Goal: Task Accomplishment & Management: Complete application form

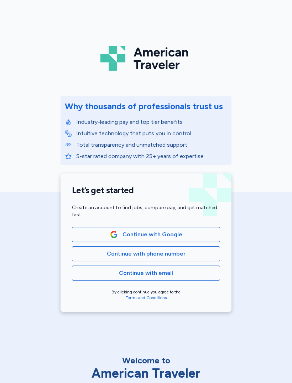
click at [189, 235] on span "Continue with Google" at bounding box center [146, 234] width 136 height 9
click at [177, 254] on span "Continue with phone number" at bounding box center [146, 253] width 79 height 9
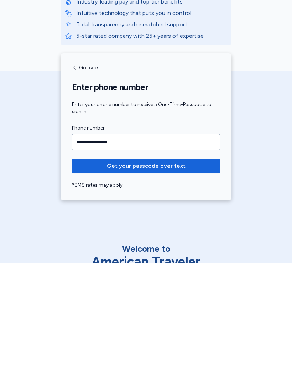
type input "**********"
click at [196, 282] on span "Get your passcode over text" at bounding box center [146, 286] width 137 height 9
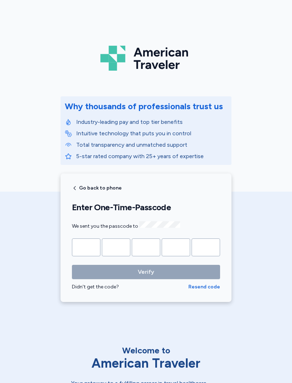
click at [88, 245] on input "Please enter OTP character 1" at bounding box center [86, 247] width 29 height 18
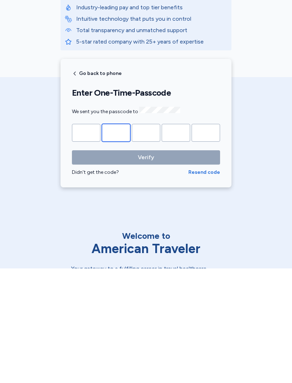
type input "*"
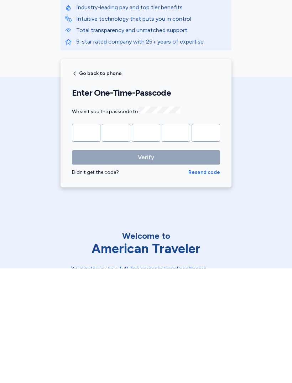
click at [146, 265] on button "Verify" at bounding box center [146, 272] width 148 height 14
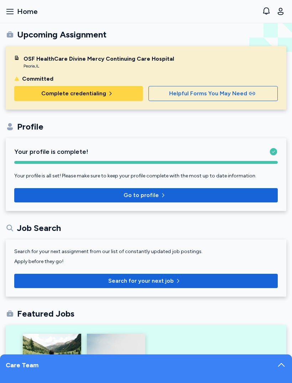
click at [26, 92] on span "Complete credentialing" at bounding box center [78, 93] width 117 height 9
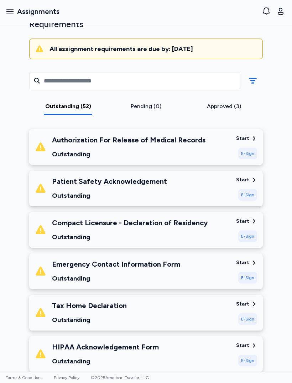
scroll to position [60, 0]
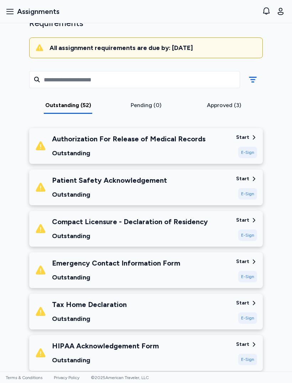
click at [203, 147] on div "Authorization For Release of Medical Records Outstanding" at bounding box center [133, 146] width 196 height 24
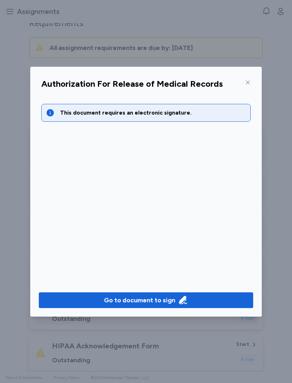
click at [177, 292] on button "Go to document to sign" at bounding box center [146, 300] width 215 height 16
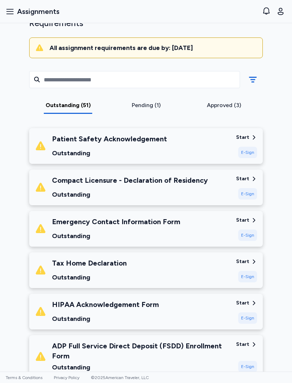
click at [249, 150] on div "E-Sign" at bounding box center [248, 152] width 19 height 11
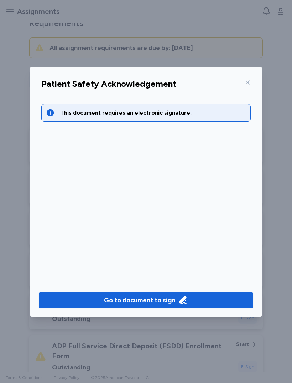
click at [176, 297] on div "Go to document to sign" at bounding box center [146, 300] width 84 height 10
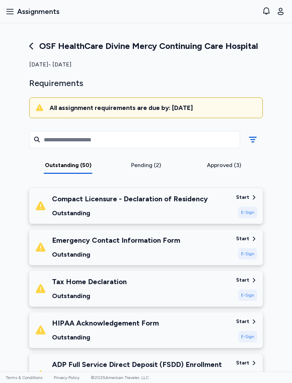
scroll to position [0, 0]
click at [63, 202] on div "Compact Licensure - Declaration of Residency" at bounding box center [130, 199] width 156 height 10
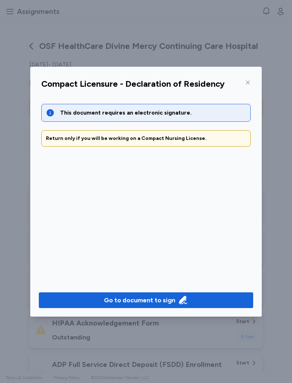
click at [100, 298] on span "Go to document to sign" at bounding box center [146, 300] width 203 height 10
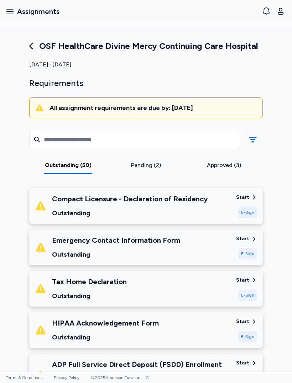
click at [64, 205] on div "Compact Licensure - Declaration of Residency Outstanding" at bounding box center [130, 206] width 156 height 24
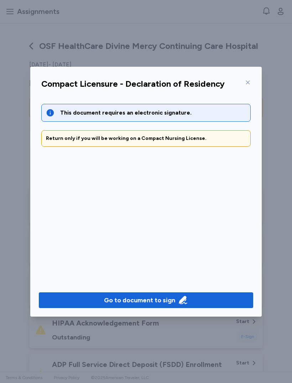
click at [94, 293] on button "Go to document to sign" at bounding box center [146, 300] width 215 height 16
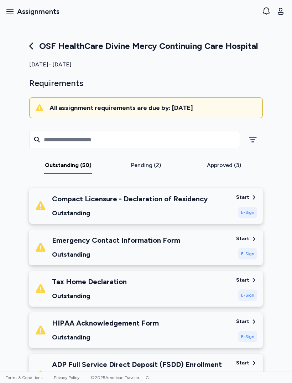
click at [219, 240] on div "Emergency Contact Information Form Outstanding" at bounding box center [133, 247] width 196 height 24
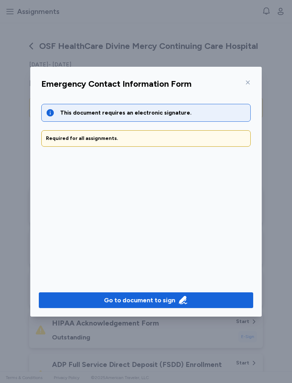
click at [95, 303] on span "Go to document to sign" at bounding box center [146, 300] width 203 height 10
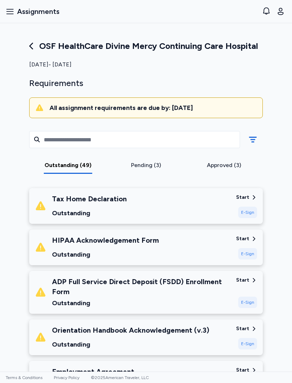
click at [213, 205] on div "Tax Home Declaration Outstanding" at bounding box center [133, 206] width 196 height 24
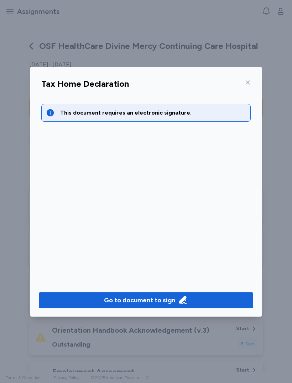
click at [170, 299] on div "Go to document to sign" at bounding box center [139, 300] width 71 height 10
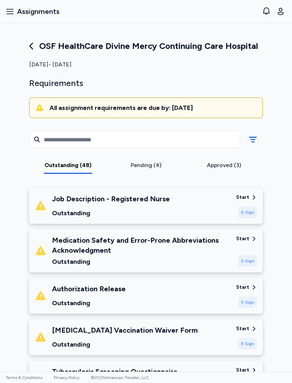
click at [153, 207] on div "Job Description - Registered Nurse Outstanding" at bounding box center [111, 206] width 118 height 24
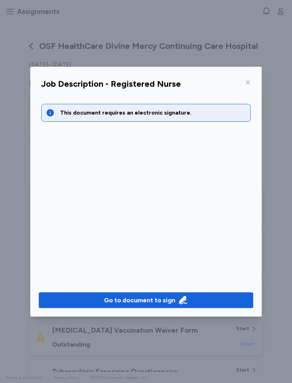
click at [157, 296] on div "Go to document to sign" at bounding box center [139, 300] width 71 height 10
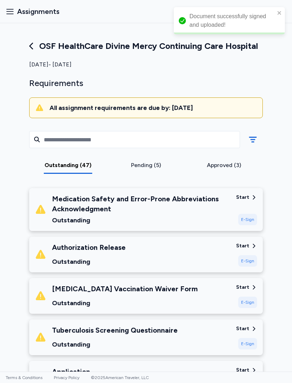
click at [64, 211] on div "Medication Safety and Error-Prone Abbreviations Acknowledgment" at bounding box center [141, 204] width 179 height 20
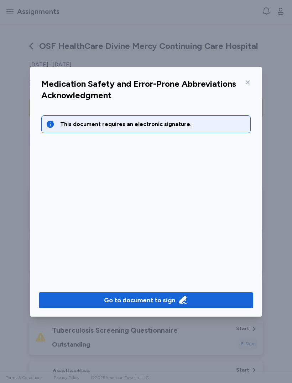
click at [221, 300] on span "Go to document to sign" at bounding box center [146, 300] width 203 height 10
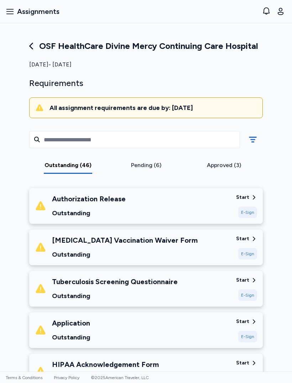
click at [65, 204] on div "Authorization Release Outstanding" at bounding box center [89, 206] width 74 height 24
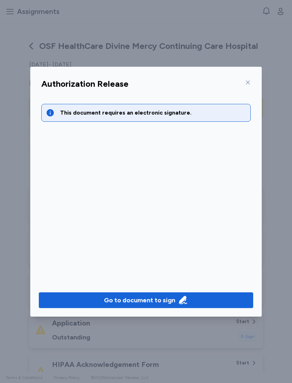
click at [102, 301] on span "Go to document to sign" at bounding box center [146, 300] width 203 height 10
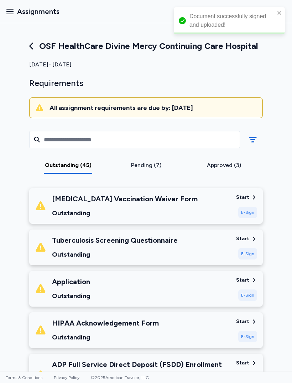
click at [77, 204] on div "Hepatitis B Vaccination Waiver Form Outstanding" at bounding box center [125, 206] width 146 height 24
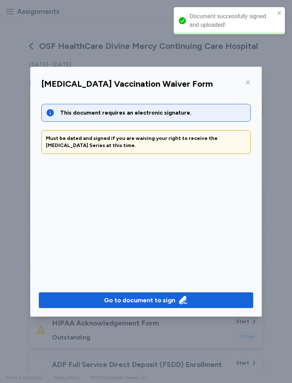
click at [88, 303] on span "Go to document to sign" at bounding box center [146, 300] width 203 height 10
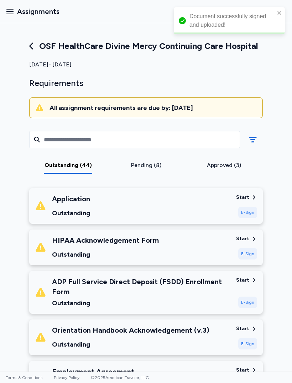
click at [57, 206] on div "Application Outstanding" at bounding box center [71, 206] width 38 height 24
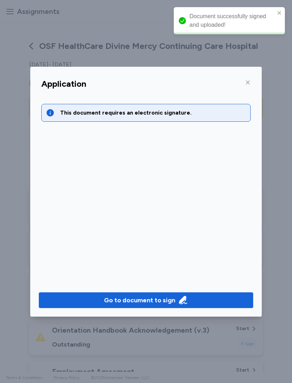
click at [77, 300] on span "Go to document to sign" at bounding box center [146, 300] width 203 height 10
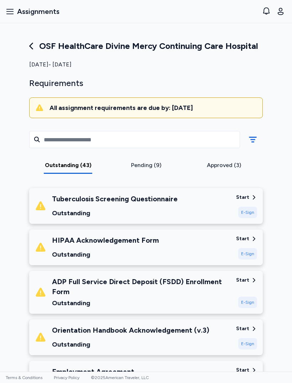
click at [60, 209] on div "Outstanding" at bounding box center [115, 213] width 126 height 10
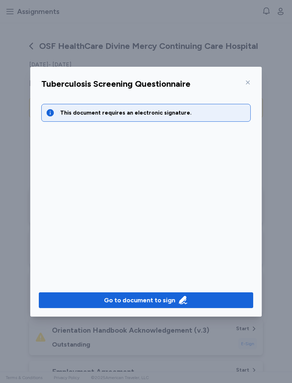
click at [193, 298] on span "Go to document to sign" at bounding box center [146, 300] width 203 height 10
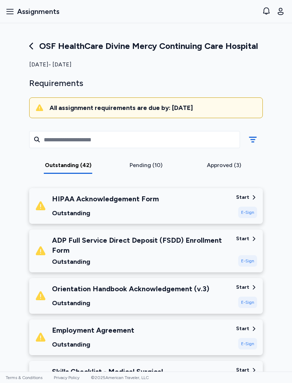
click at [170, 206] on div "HIPAA Acknowledgement Form Outstanding" at bounding box center [133, 206] width 196 height 24
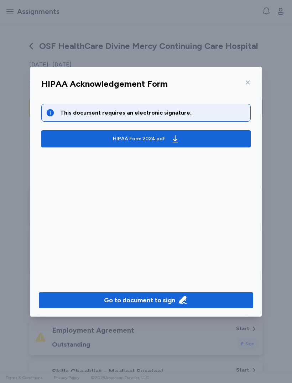
click at [155, 302] on div "Go to document to sign" at bounding box center [139, 300] width 71 height 10
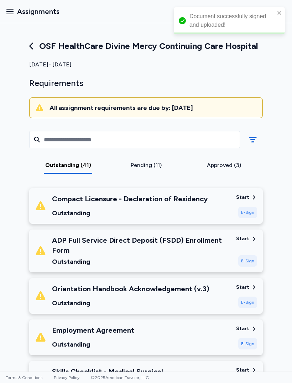
click at [196, 204] on div "Compact Licensure - Declaration of Residency Outstanding" at bounding box center [130, 206] width 156 height 24
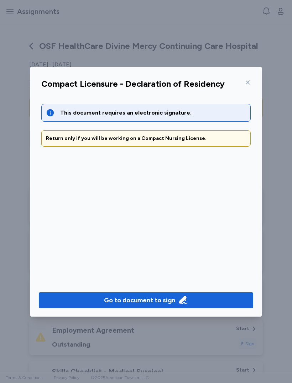
click at [172, 295] on button "Go to document to sign" at bounding box center [146, 300] width 215 height 16
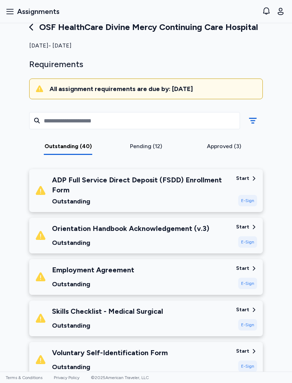
scroll to position [19, 0]
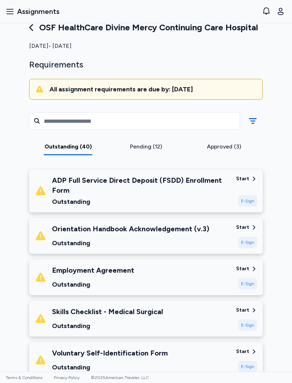
click at [190, 184] on div "ADP Full Service Direct Deposit (FSDD) Enrollment Form" at bounding box center [141, 185] width 179 height 20
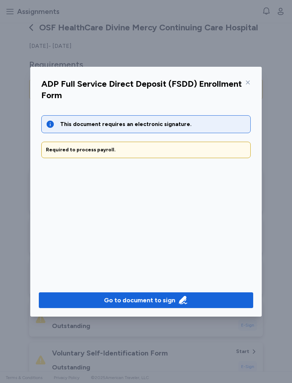
click at [194, 295] on span "Go to document to sign" at bounding box center [146, 300] width 203 height 10
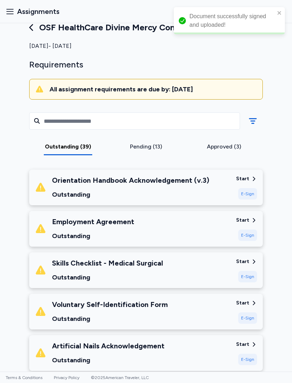
click at [167, 190] on div "Outstanding" at bounding box center [131, 194] width 158 height 10
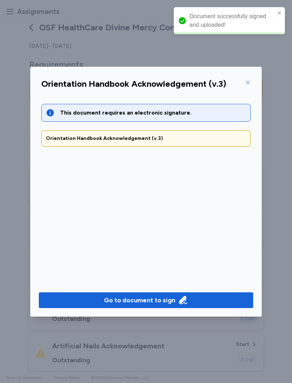
click at [175, 294] on button "Go to document to sign" at bounding box center [146, 300] width 215 height 16
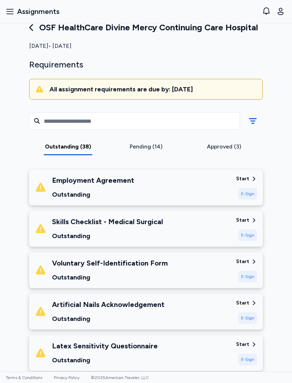
click at [70, 183] on div "Employment Agreement" at bounding box center [93, 180] width 82 height 10
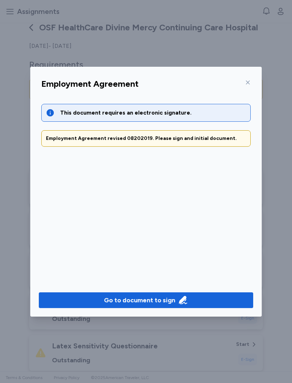
click at [174, 300] on div "Go to document to sign" at bounding box center [139, 300] width 71 height 10
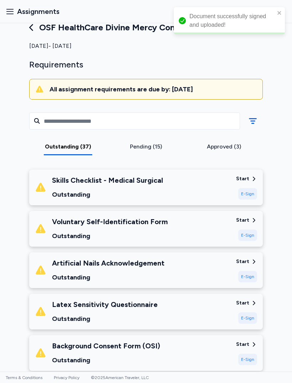
click at [155, 182] on div "Skills Checklist - Medical Surgical" at bounding box center [107, 180] width 111 height 10
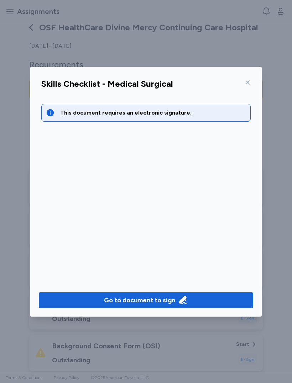
click at [210, 295] on span "Go to document to sign" at bounding box center [146, 300] width 203 height 10
click at [250, 78] on div at bounding box center [246, 82] width 9 height 11
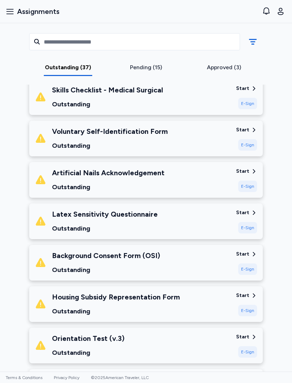
scroll to position [111, 0]
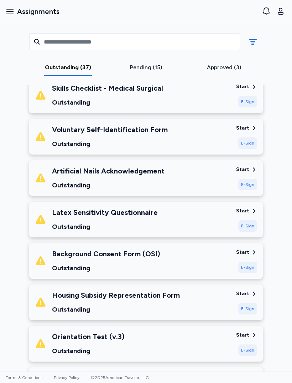
click at [224, 136] on div "Voluntary Self-Identification Form Outstanding" at bounding box center [133, 136] width 196 height 24
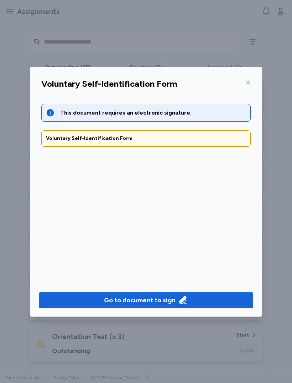
click at [186, 298] on icon "button" at bounding box center [183, 300] width 10 height 10
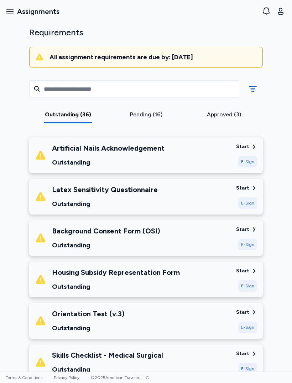
scroll to position [49, 0]
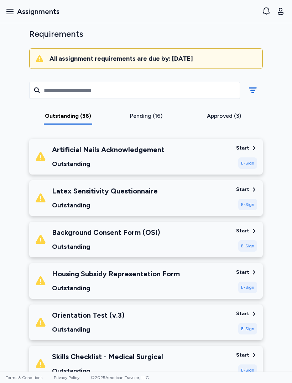
click at [219, 159] on div "Artificial Nails Acknowledgement Outstanding" at bounding box center [133, 156] width 196 height 24
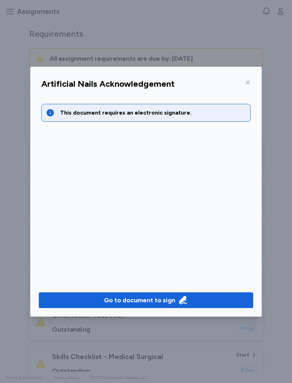
click at [207, 301] on span "Go to document to sign" at bounding box center [146, 300] width 203 height 10
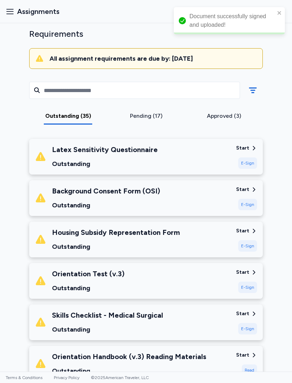
click at [191, 150] on div "Latex Sensitivity Questionnaire Outstanding" at bounding box center [133, 156] width 196 height 24
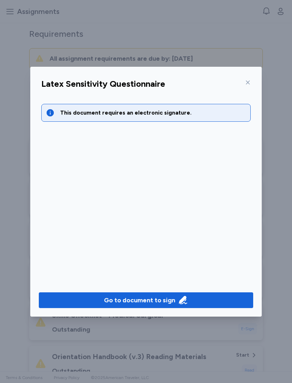
click at [134, 297] on div "Go to document to sign" at bounding box center [139, 300] width 71 height 10
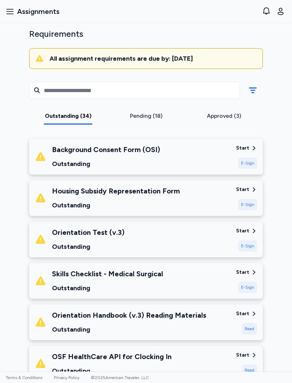
click at [190, 153] on div "Background Consent Form (OSI) Outstanding" at bounding box center [133, 156] width 196 height 24
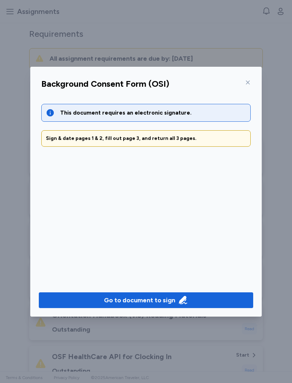
click at [165, 293] on button "Go to document to sign" at bounding box center [146, 300] width 215 height 16
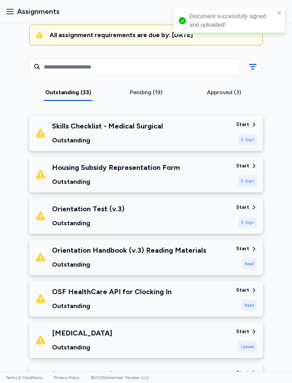
scroll to position [85, 0]
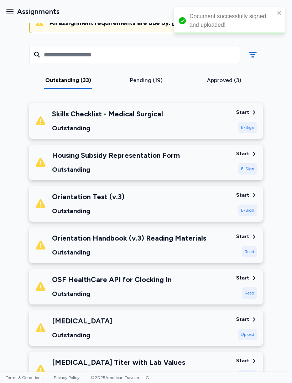
click at [57, 156] on div "Housing Subsidy Representation Form" at bounding box center [116, 155] width 128 height 10
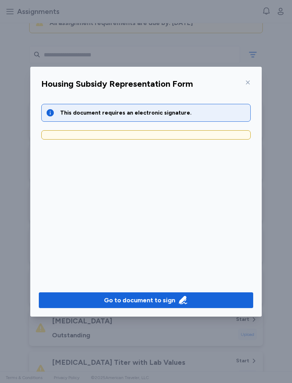
click at [219, 297] on span "Go to document to sign" at bounding box center [146, 300] width 203 height 10
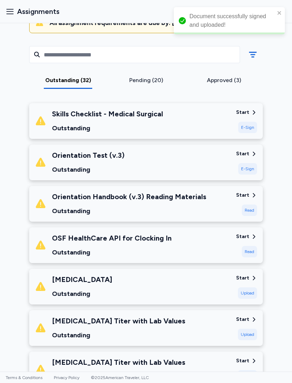
click at [59, 160] on div "Orientation Test (v.3) Outstanding" at bounding box center [88, 162] width 73 height 24
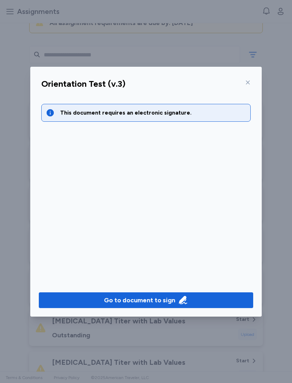
click at [77, 295] on button "Go to document to sign" at bounding box center [146, 300] width 215 height 16
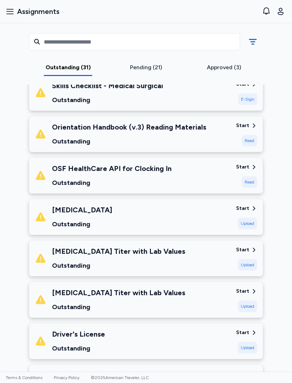
scroll to position [112, 0]
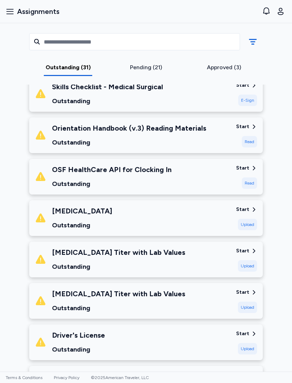
click at [199, 137] on div "Outstanding" at bounding box center [129, 142] width 154 height 10
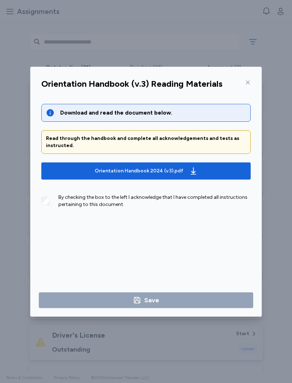
click at [45, 209] on div "By checking the box to the left I acknowledge that I have completed all instruc…" at bounding box center [146, 203] width 210 height 31
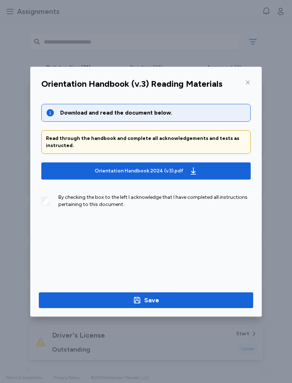
click at [182, 297] on span "Save" at bounding box center [146, 300] width 203 height 10
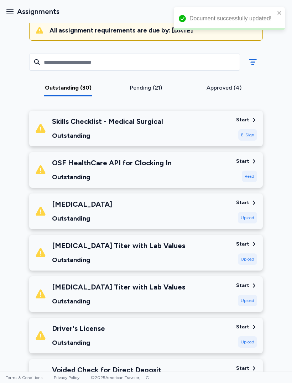
scroll to position [74, 0]
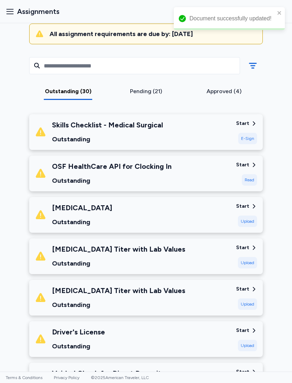
click at [170, 166] on div "OSF HealthCare API for Clocking In Outstanding" at bounding box center [133, 173] width 196 height 24
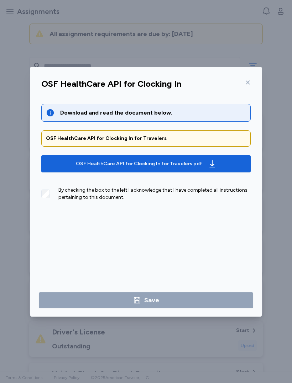
click at [54, 198] on div "By checking the box to the left I acknowledge that I have completed all instruc…" at bounding box center [146, 191] width 210 height 20
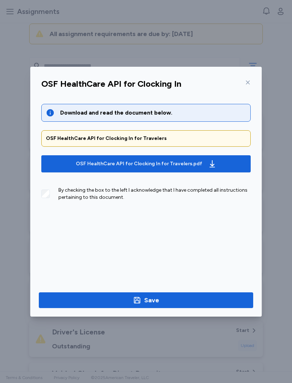
click at [176, 301] on span "Save" at bounding box center [146, 300] width 203 height 10
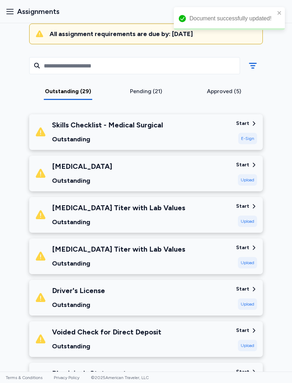
click at [57, 177] on div "Outstanding" at bounding box center [82, 180] width 60 height 10
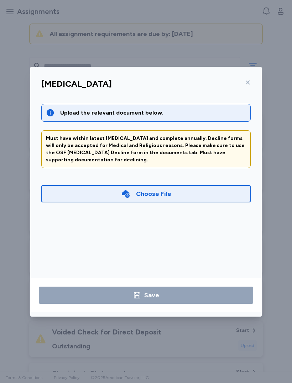
click at [255, 80] on div "[MEDICAL_DATA]" at bounding box center [146, 86] width 221 height 19
click at [250, 82] on icon at bounding box center [248, 83] width 6 height 6
click at [254, 85] on div "Influenza Vaccination Upload the relevant document below. Must have within late…" at bounding box center [146, 192] width 232 height 250
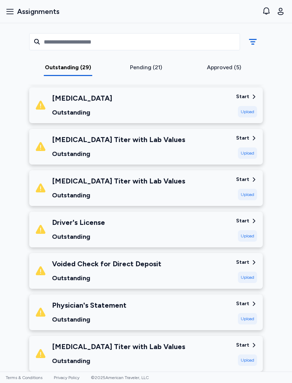
scroll to position [143, 0]
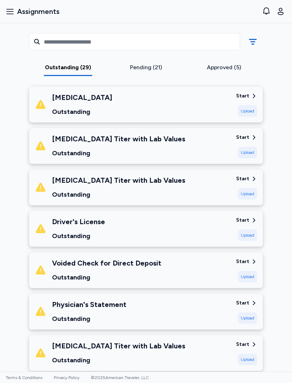
click at [207, 137] on div "Mumps Titer with Lab Values Outstanding" at bounding box center [133, 146] width 196 height 24
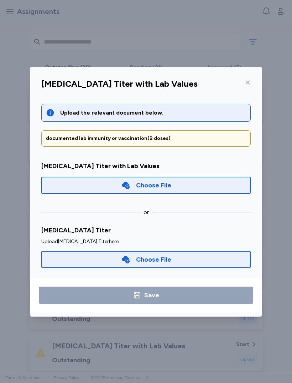
click at [249, 83] on icon at bounding box center [248, 83] width 6 height 6
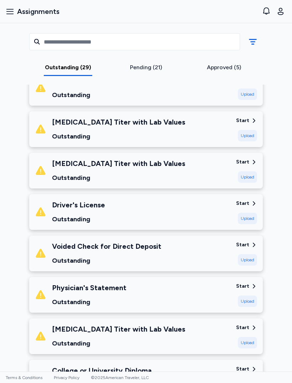
scroll to position [160, 0]
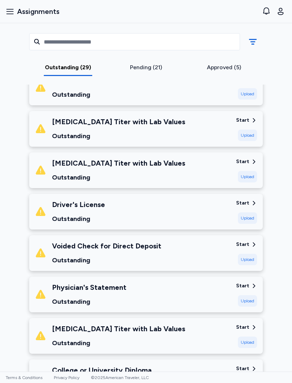
click at [61, 210] on div "Driver's License Outstanding" at bounding box center [78, 211] width 53 height 24
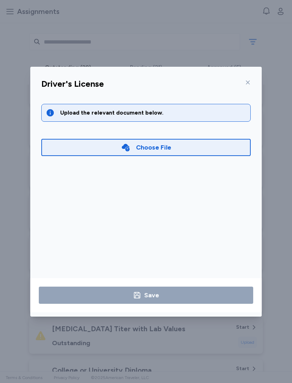
click at [174, 150] on div "Choose File" at bounding box center [146, 147] width 210 height 17
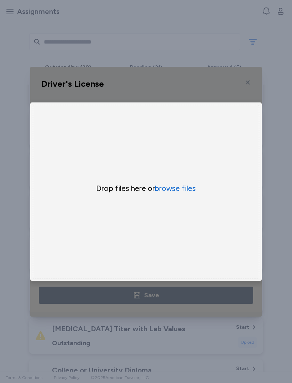
click at [183, 186] on button "browse files" at bounding box center [175, 188] width 41 height 10
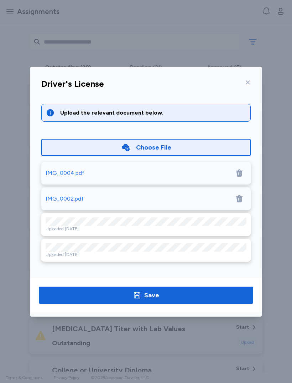
click at [243, 171] on icon at bounding box center [239, 173] width 9 height 9
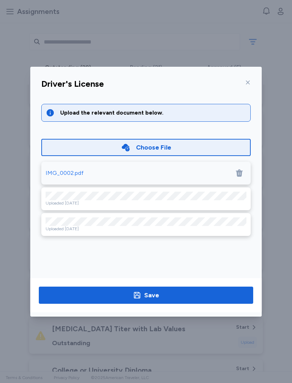
click at [245, 170] on div at bounding box center [239, 173] width 14 height 14
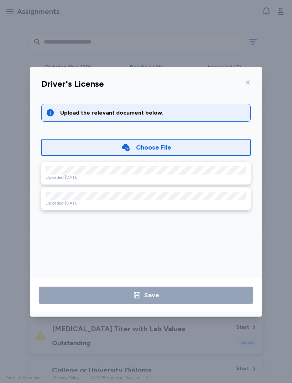
click at [163, 146] on div "Choose File" at bounding box center [153, 147] width 35 height 10
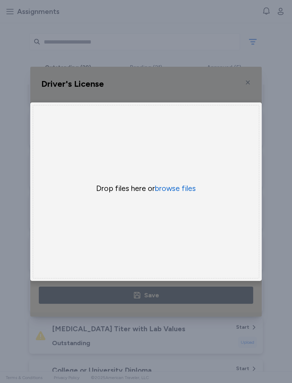
click at [186, 188] on button "browse files" at bounding box center [175, 188] width 41 height 10
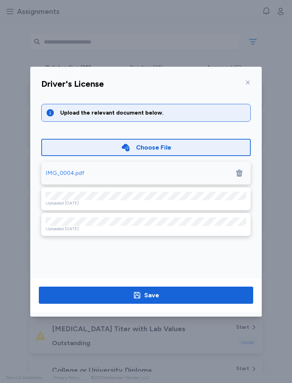
click at [169, 290] on span "Save" at bounding box center [146, 295] width 203 height 10
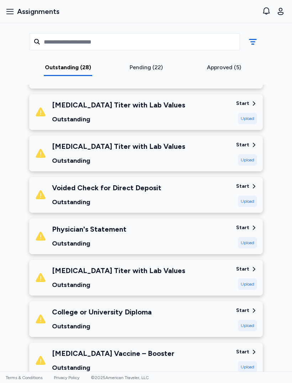
scroll to position [184, 0]
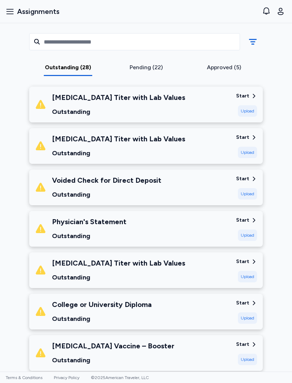
click at [70, 187] on div "Voided Check for Direct Deposit Outstanding" at bounding box center [106, 187] width 109 height 24
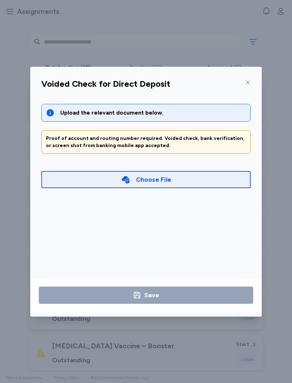
click at [183, 179] on div "Choose File" at bounding box center [146, 179] width 210 height 17
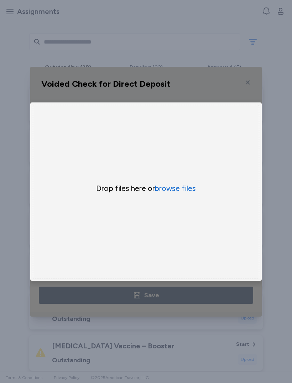
click at [185, 186] on button "browse files" at bounding box center [175, 188] width 41 height 10
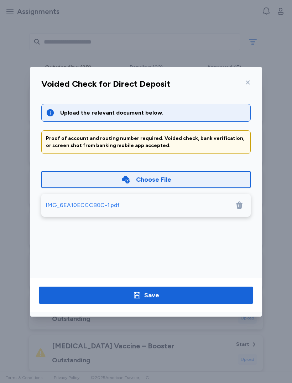
click at [126, 203] on div "IMG_6EA10ECCCB0C-1.pdf" at bounding box center [138, 205] width 185 height 9
click at [170, 289] on button "Save" at bounding box center [146, 294] width 215 height 17
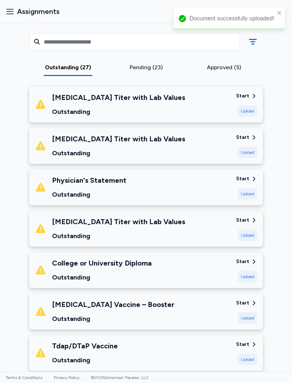
click at [162, 187] on div "Physician's Statement Outstanding" at bounding box center [133, 187] width 196 height 24
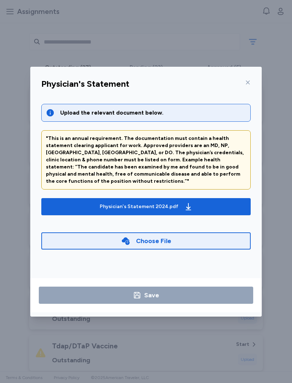
click at [251, 82] on icon at bounding box center [248, 83] width 6 height 6
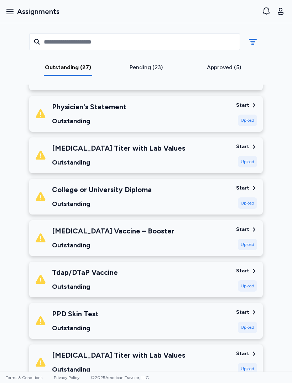
scroll to position [264, 0]
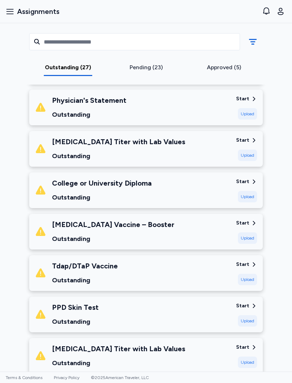
click at [171, 185] on div "College or University Diploma Outstanding" at bounding box center [133, 190] width 196 height 24
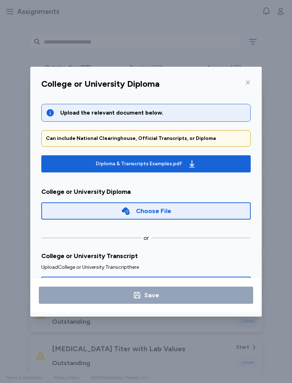
scroll to position [0, 0]
click at [250, 80] on icon at bounding box center [248, 83] width 6 height 6
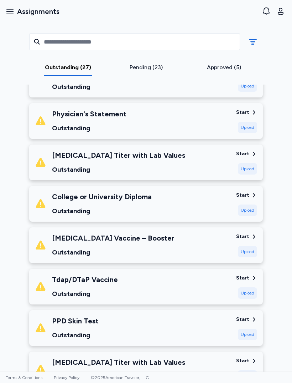
scroll to position [251, 0]
click at [175, 242] on div "[MEDICAL_DATA] Vaccine – Booster Outstanding" at bounding box center [133, 244] width 196 height 24
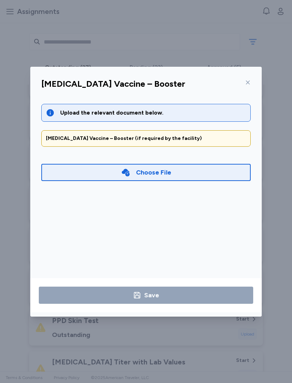
click at [250, 85] on div at bounding box center [246, 82] width 9 height 11
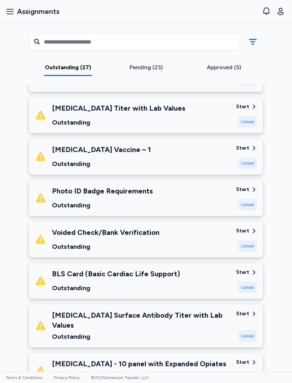
scroll to position [506, 0]
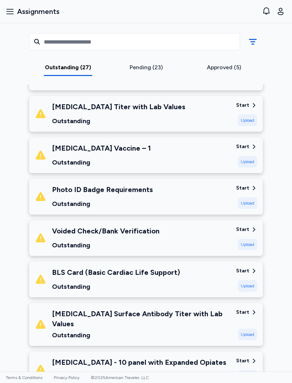
click at [185, 237] on div "Voided Check/Bank Verification Outstanding" at bounding box center [133, 238] width 196 height 24
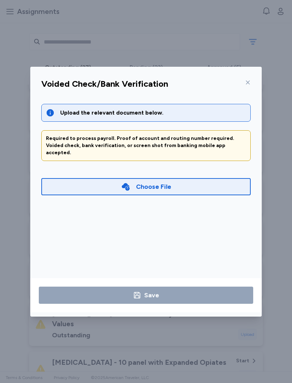
click at [247, 80] on icon at bounding box center [248, 83] width 6 height 6
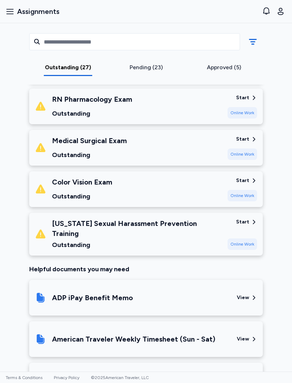
scroll to position [1058, 0]
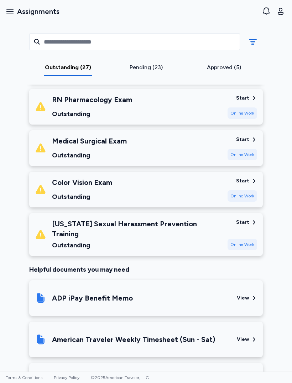
click at [191, 222] on div "Illinois Sexual Harassment Prevention Training Outstanding" at bounding box center [137, 234] width 170 height 31
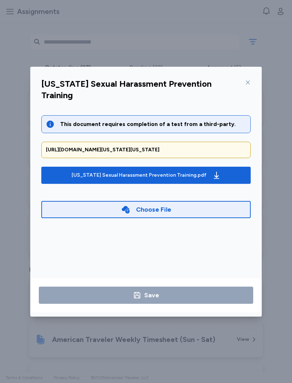
click at [186, 172] on div "Illinois Sexual Harassment Prevention Training.pdf" at bounding box center [139, 175] width 135 height 7
click at [250, 80] on icon at bounding box center [248, 83] width 6 height 6
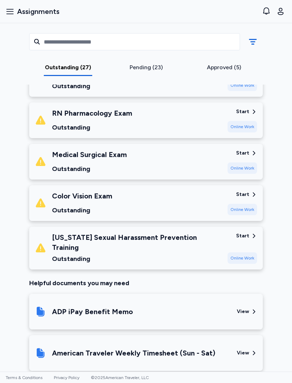
scroll to position [1040, 0]
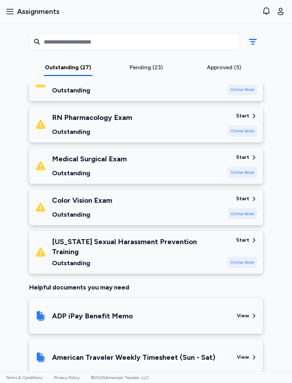
click at [156, 197] on div "Color Vision Exam Outstanding" at bounding box center [128, 207] width 187 height 24
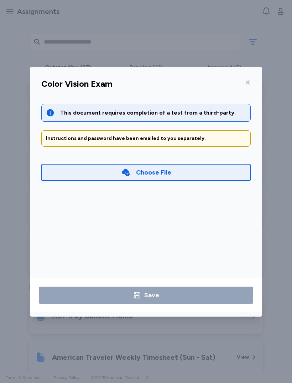
click at [190, 135] on div "Instructions and password have been emailed to you separately." at bounding box center [146, 138] width 200 height 7
click at [256, 78] on div "Color Vision Exam" at bounding box center [146, 86] width 221 height 19
click at [255, 81] on div "Color Vision Exam" at bounding box center [146, 86] width 221 height 19
click at [256, 85] on div "Color Vision Exam" at bounding box center [146, 86] width 221 height 19
click at [248, 85] on icon at bounding box center [248, 83] width 6 height 6
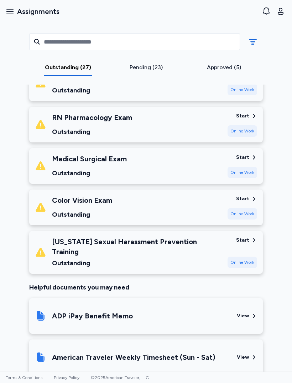
click at [250, 89] on div "Orientation - Core Mandatory Part I Outstanding Start Online Work" at bounding box center [146, 83] width 234 height 36
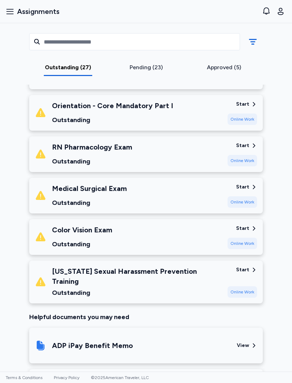
scroll to position [1010, 0]
click at [184, 149] on div "RN Pharmacology Exam Outstanding" at bounding box center [128, 154] width 187 height 24
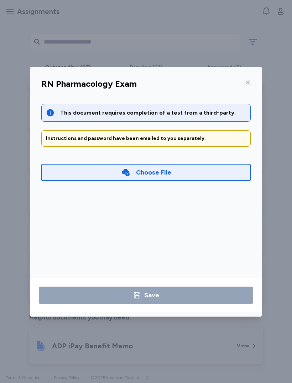
click at [257, 81] on div "RN Pharmacology Exam This document requires completion of a test from a third-p…" at bounding box center [146, 195] width 232 height 241
click at [250, 82] on icon at bounding box center [248, 83] width 6 height 6
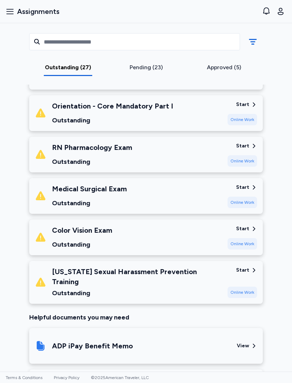
click at [250, 114] on div "Online Work" at bounding box center [243, 119] width 30 height 11
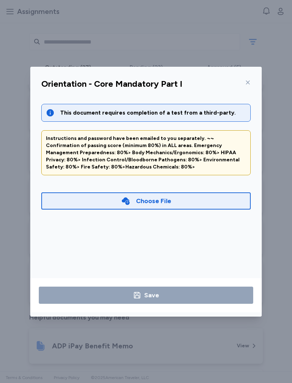
click at [250, 80] on icon at bounding box center [248, 83] width 6 height 6
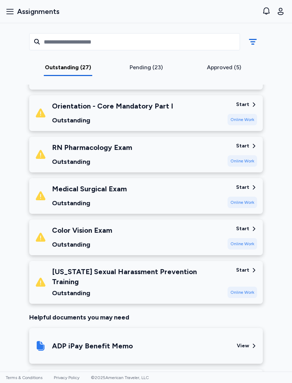
click at [250, 76] on div "Approved (5)" at bounding box center [224, 69] width 78 height 13
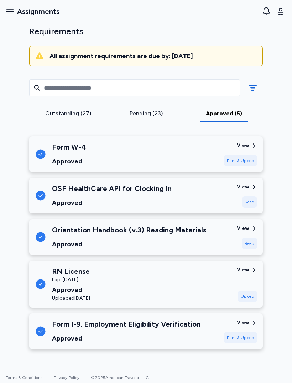
click at [158, 109] on div "Pending (23)" at bounding box center [146, 113] width 72 height 9
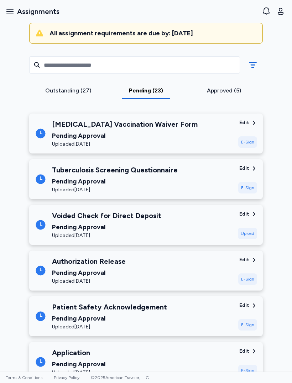
click at [67, 91] on div "Outstanding (27)" at bounding box center [68, 90] width 72 height 9
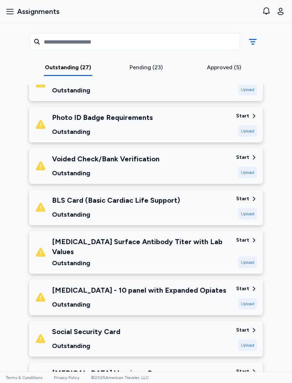
scroll to position [578, 0]
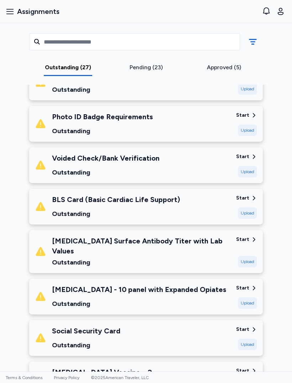
click at [174, 204] on div "BLS Card (Basic Cardiac Life Support) Outstanding" at bounding box center [116, 206] width 128 height 24
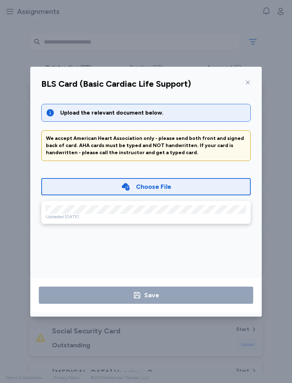
click at [175, 186] on div "Choose File" at bounding box center [146, 186] width 210 height 17
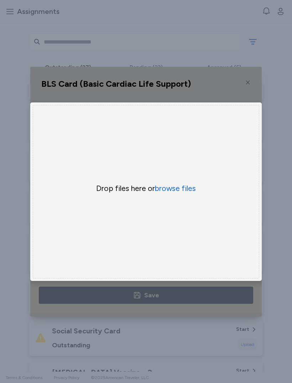
click at [187, 187] on button "browse files" at bounding box center [175, 188] width 41 height 10
click at [179, 193] on button "browse files" at bounding box center [175, 188] width 41 height 10
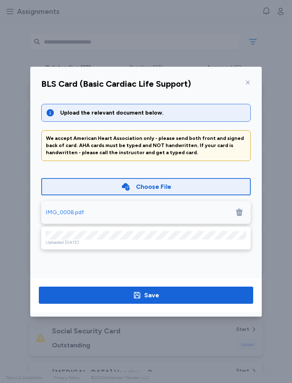
click at [193, 286] on button "Save" at bounding box center [146, 294] width 215 height 17
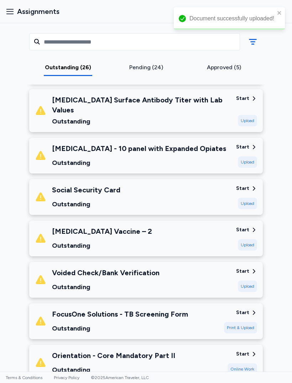
scroll to position [637, 0]
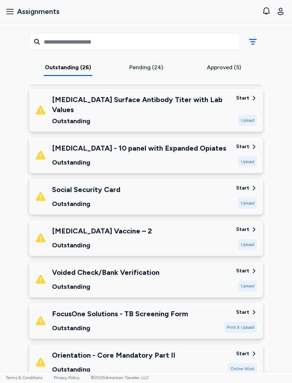
click at [162, 189] on div "Social Security Card Outstanding" at bounding box center [133, 196] width 196 height 24
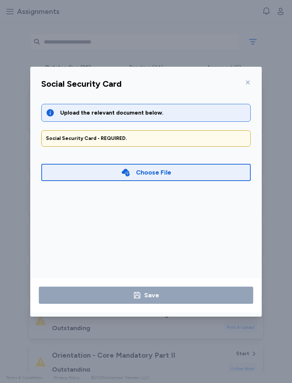
click at [251, 77] on div "Social Security Card" at bounding box center [146, 86] width 221 height 19
click at [249, 87] on div at bounding box center [246, 82] width 9 height 11
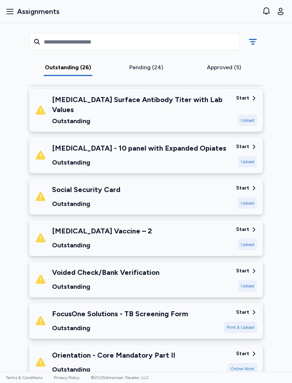
click at [247, 87] on div "Skills Checklist - Medical Surgical Outstanding Start E-Sign Influenza Vaccinat…" at bounding box center [146, 276] width 245 height 1451
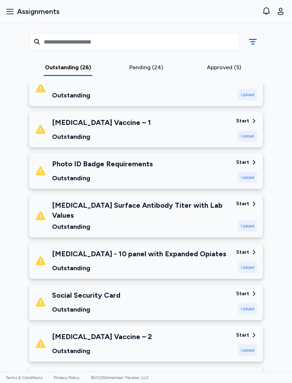
scroll to position [532, 0]
click at [168, 168] on div "Photo ID Badge Requirements Outstanding" at bounding box center [133, 170] width 196 height 24
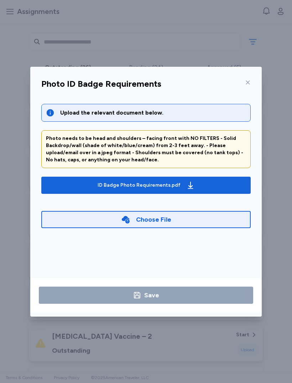
click at [250, 81] on icon at bounding box center [248, 82] width 4 height 4
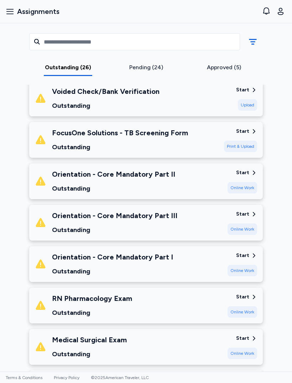
scroll to position [821, 0]
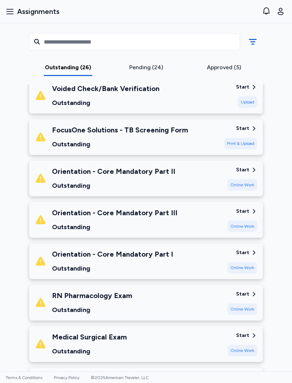
click at [175, 166] on div "Orientation - Core Mandatory Part II Outstanding" at bounding box center [128, 178] width 187 height 24
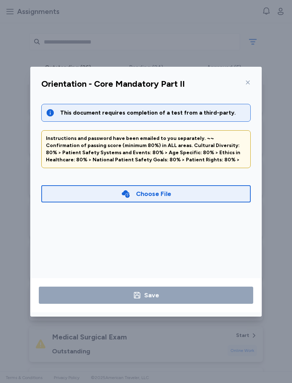
click at [188, 124] on div "This document requires completion of a test from a third-party. Instructions an…" at bounding box center [146, 154] width 210 height 101
click at [258, 79] on div "Orientation - Core Mandatory Part II This document requires completion of a tes…" at bounding box center [146, 195] width 232 height 241
click at [251, 86] on div at bounding box center [246, 82] width 9 height 11
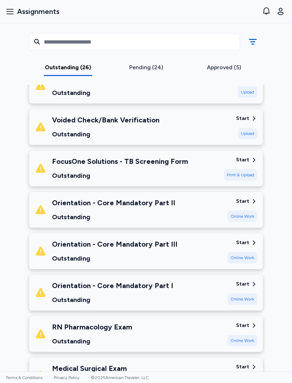
scroll to position [789, 0]
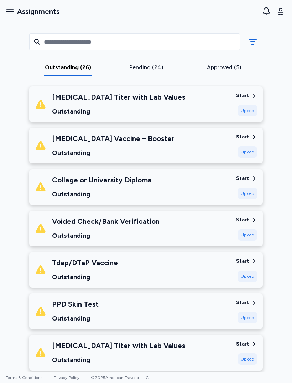
scroll to position [316, 0]
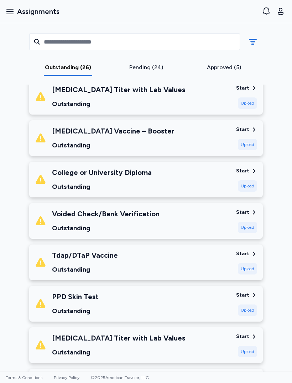
click at [211, 219] on div "Voided Check/Bank Verification Outstanding" at bounding box center [133, 221] width 196 height 24
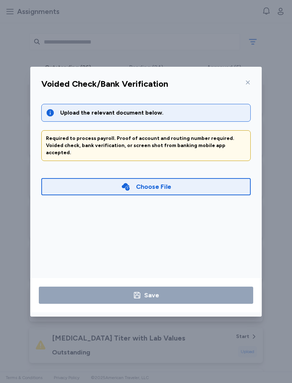
click at [178, 181] on div "Choose File" at bounding box center [146, 186] width 210 height 17
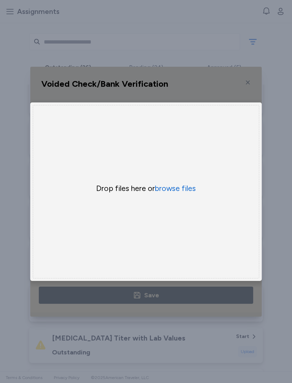
click at [184, 192] on button "browse files" at bounding box center [175, 188] width 41 height 10
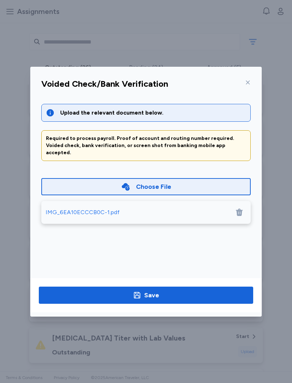
click at [154, 293] on div "Save" at bounding box center [151, 295] width 15 height 10
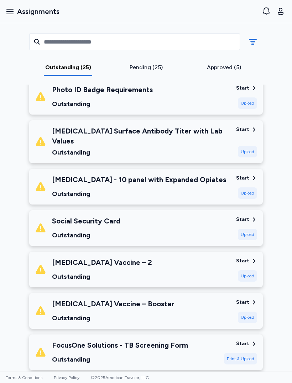
scroll to position [564, 0]
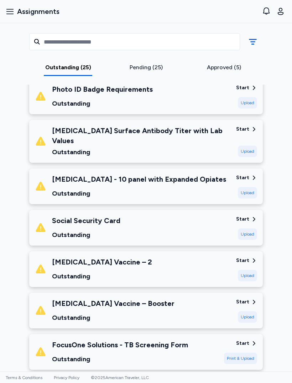
click at [182, 257] on div "[MEDICAL_DATA] Vaccine – 2 Outstanding" at bounding box center [133, 269] width 196 height 24
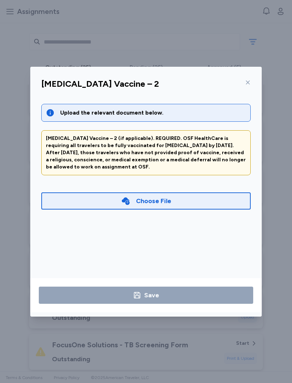
click at [186, 194] on div "Choose File" at bounding box center [146, 200] width 210 height 17
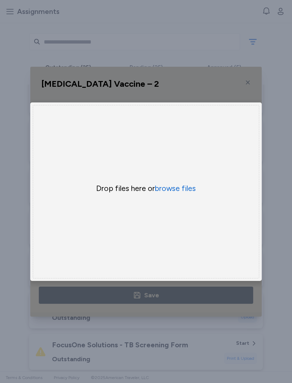
click at [188, 191] on button "browse files" at bounding box center [175, 188] width 41 height 10
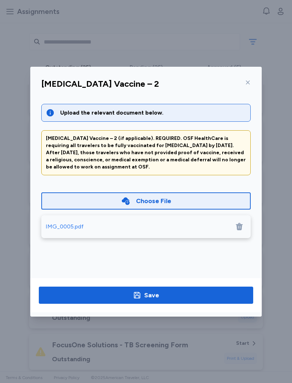
click at [189, 293] on span "Save" at bounding box center [146, 295] width 203 height 10
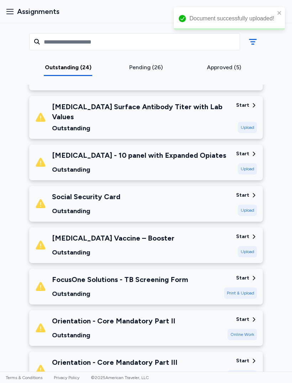
scroll to position [601, 0]
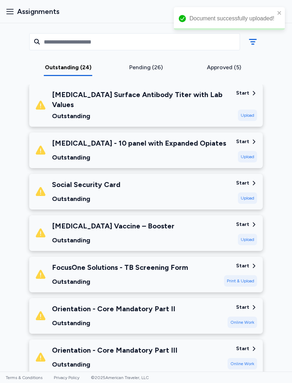
click at [185, 230] on div "[MEDICAL_DATA] Vaccine – Booster Outstanding" at bounding box center [133, 233] width 196 height 24
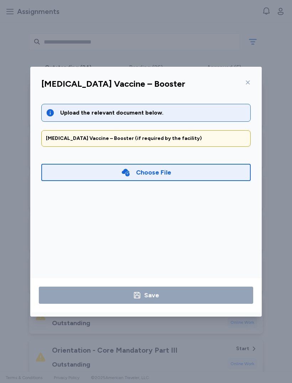
click at [184, 173] on div "Choose File" at bounding box center [146, 172] width 210 height 17
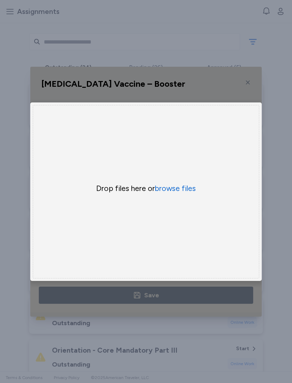
click at [191, 188] on button "browse files" at bounding box center [175, 188] width 41 height 10
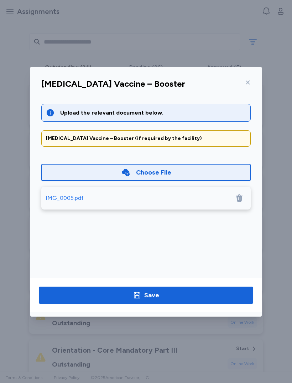
click at [192, 293] on span "Save" at bounding box center [146, 295] width 203 height 10
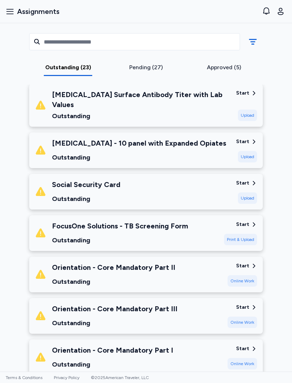
click at [67, 227] on div "FocusOne Solutions - TB Screening Form Outstanding" at bounding box center [120, 233] width 136 height 24
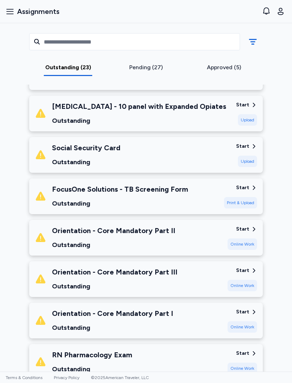
scroll to position [638, 0]
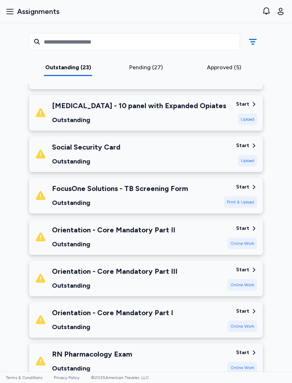
click at [55, 230] on div "Orientation - Core Mandatory Part II Outstanding" at bounding box center [113, 237] width 123 height 24
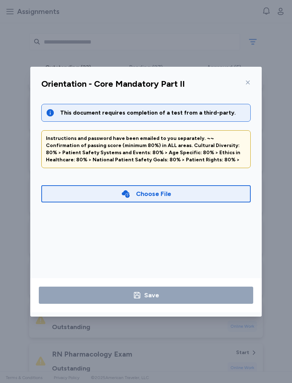
click at [60, 244] on div "This document requires completion of a test from a third-party. Instructions an…" at bounding box center [146, 187] width 221 height 184
click at [250, 80] on icon at bounding box center [248, 83] width 6 height 6
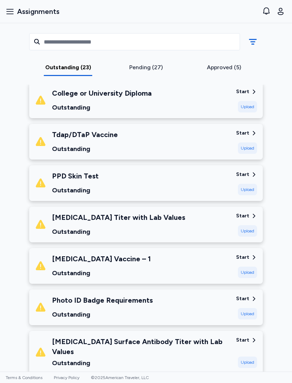
scroll to position [354, 0]
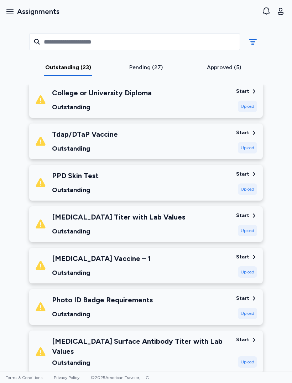
click at [75, 265] on div "[MEDICAL_DATA] Vaccine – 1 Outstanding" at bounding box center [101, 265] width 99 height 24
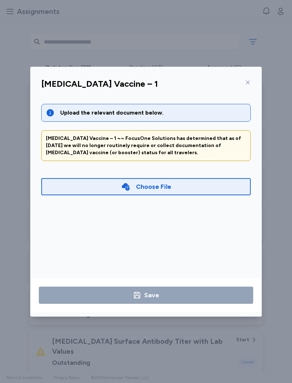
click at [174, 187] on div "Choose File" at bounding box center [146, 186] width 210 height 17
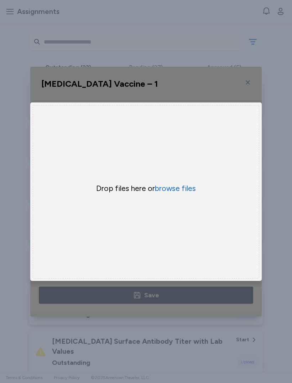
click at [186, 185] on button "browse files" at bounding box center [175, 188] width 41 height 10
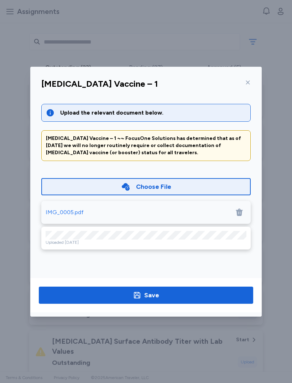
click at [204, 296] on span "Save" at bounding box center [146, 295] width 203 height 10
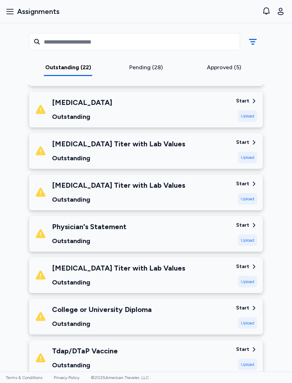
scroll to position [132, 0]
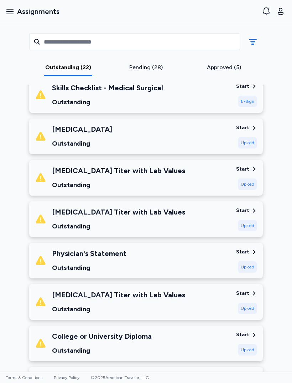
click at [235, 70] on div "Approved (5)" at bounding box center [224, 67] width 72 height 9
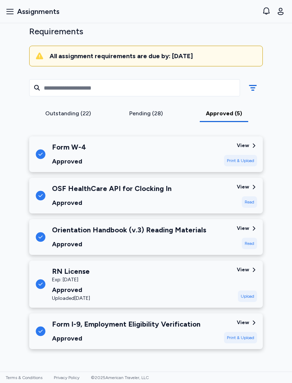
scroll to position [75, 0]
click at [153, 109] on div "Pending (28)" at bounding box center [146, 115] width 78 height 13
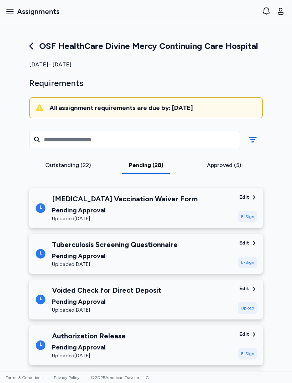
scroll to position [0, 0]
